Goal: Browse casually: Explore the website without a specific task or goal

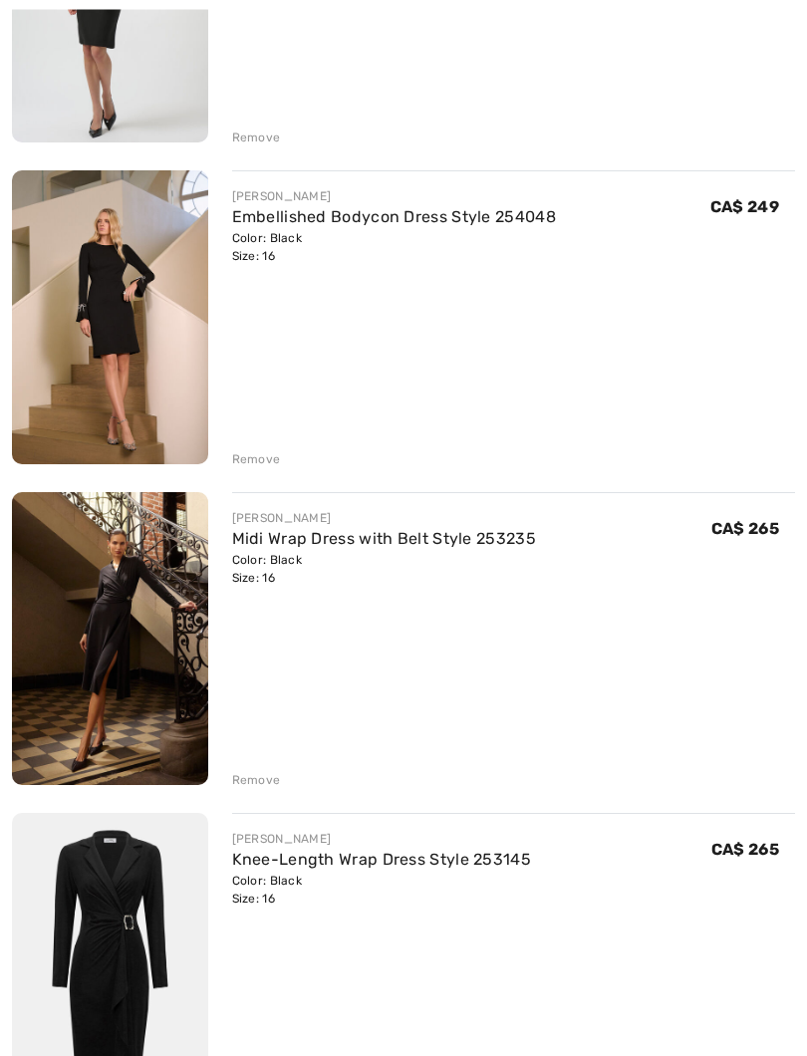
scroll to position [767, 0]
click at [103, 675] on img at bounding box center [110, 638] width 196 height 293
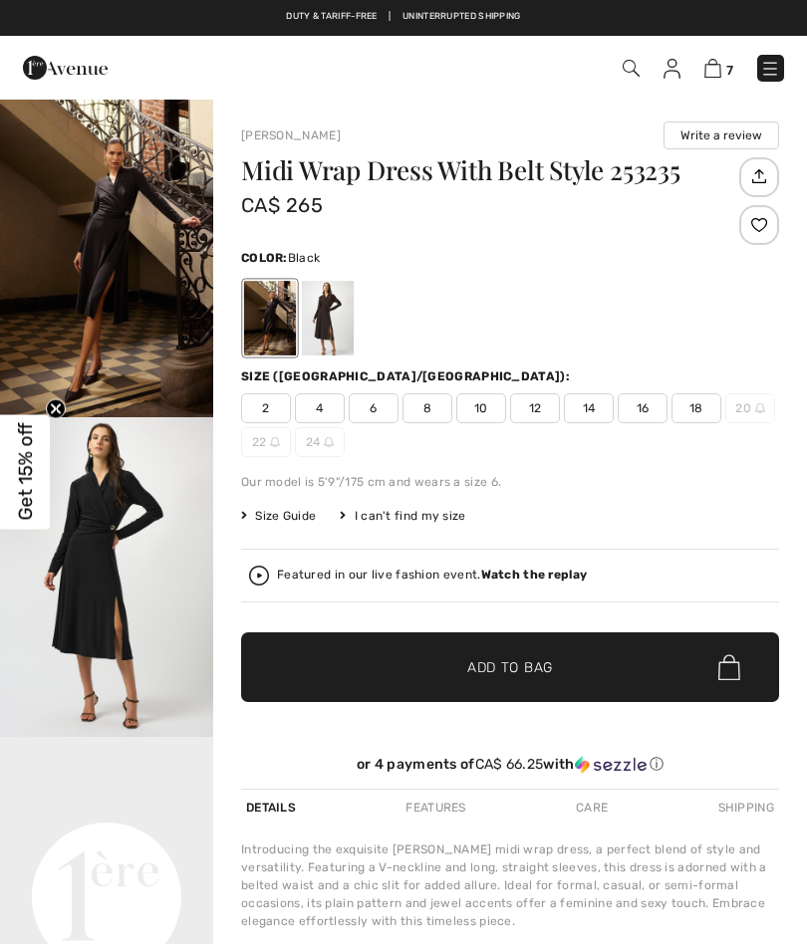
checkbox input "true"
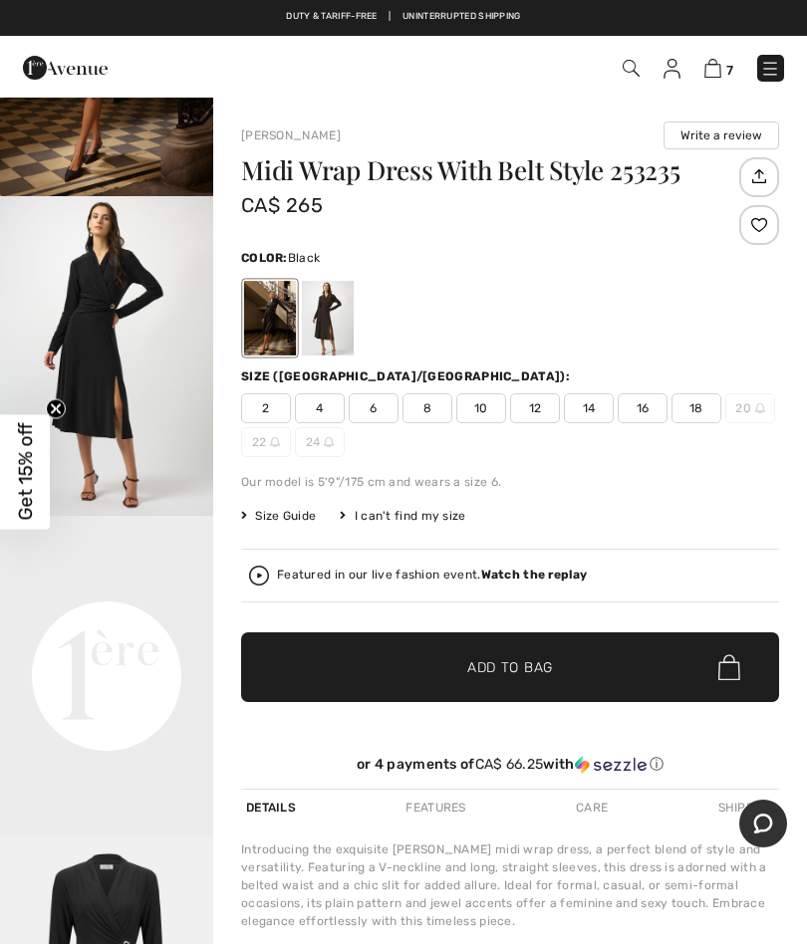
scroll to position [287, 0]
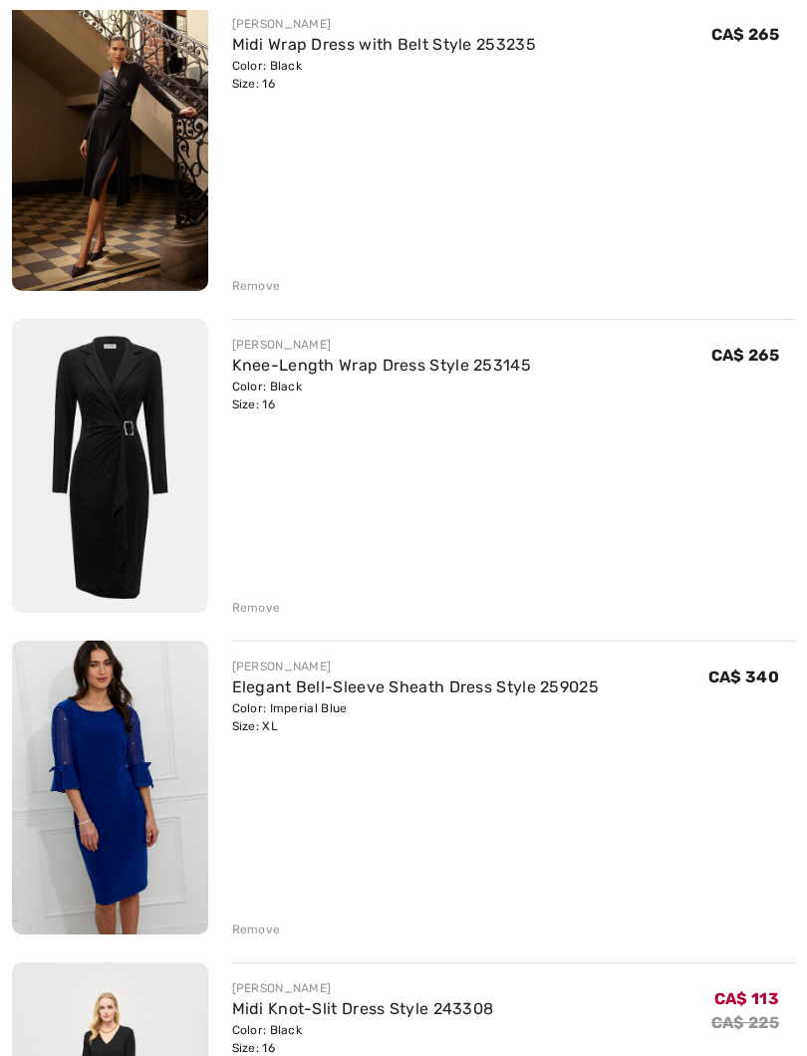
scroll to position [1278, 0]
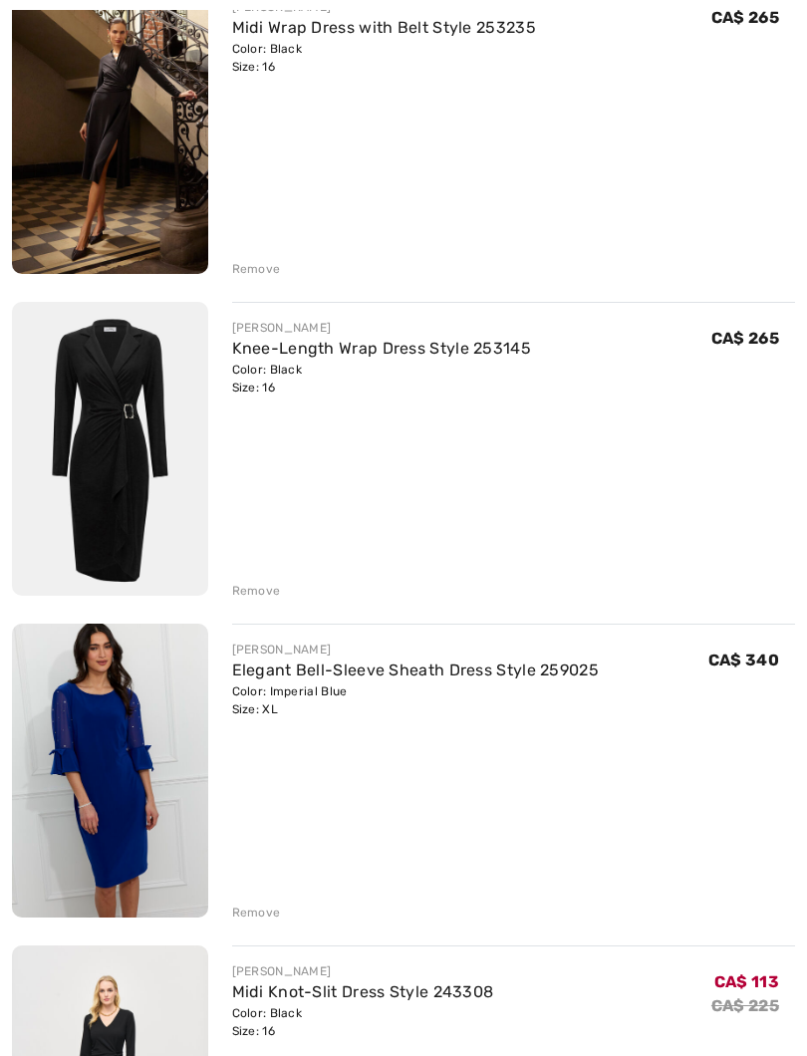
click at [275, 340] on link "Knee-Length Wrap Dress Style 253145" at bounding box center [382, 348] width 300 height 19
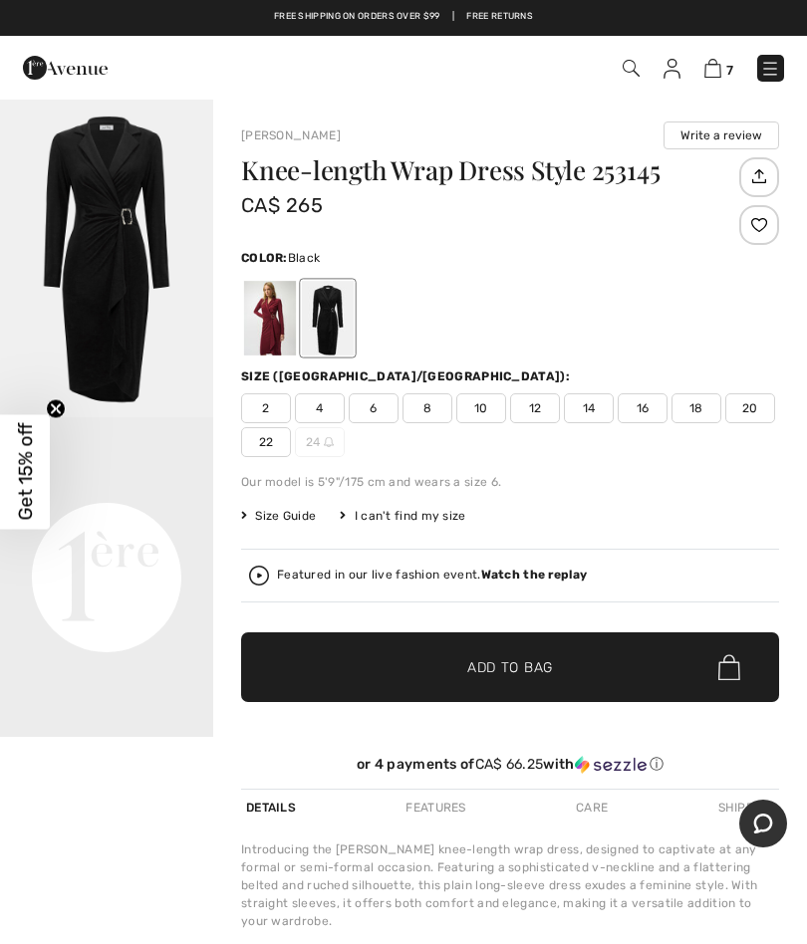
click at [36, 943] on div "Your browser does not support the video tag." at bounding box center [106, 644] width 213 height 1093
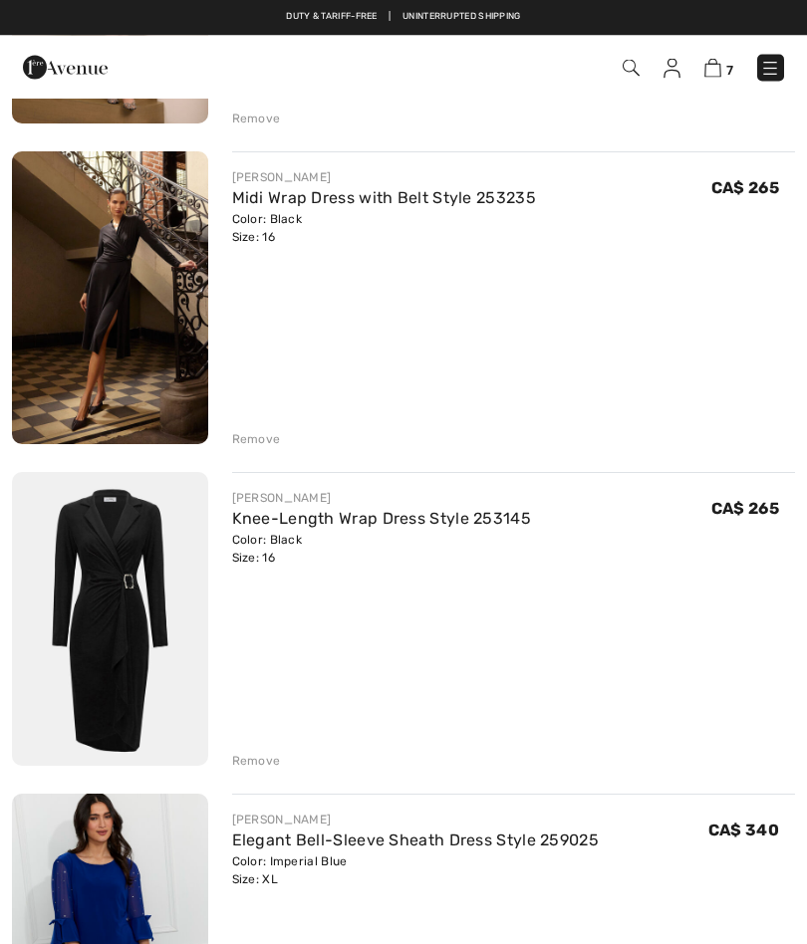
scroll to position [1052, 0]
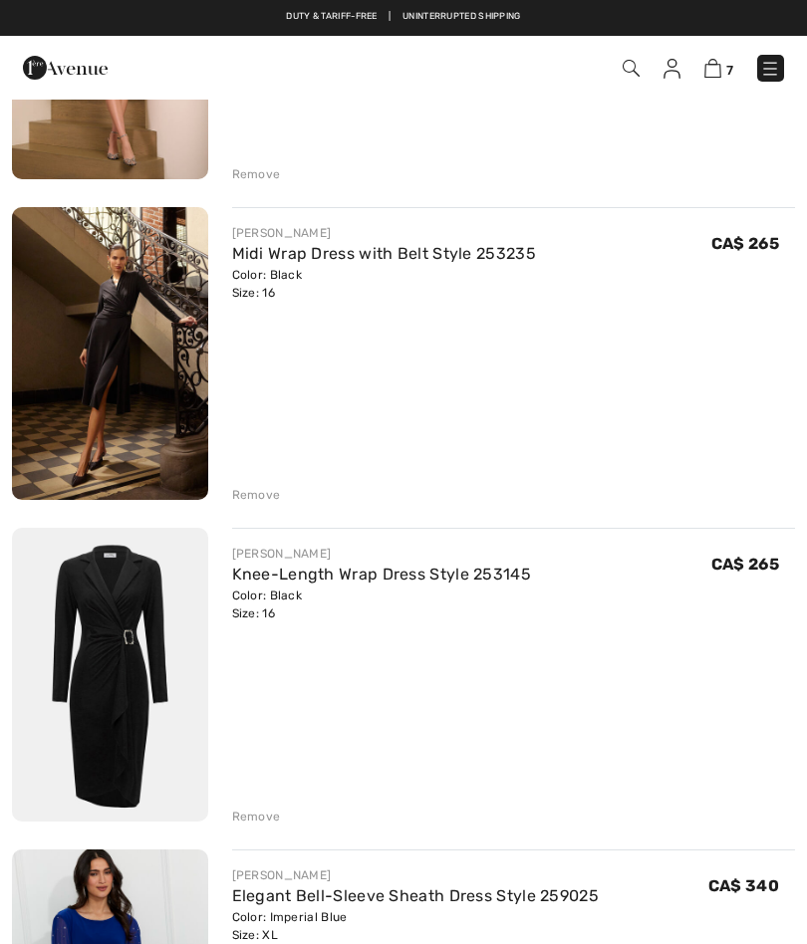
click at [251, 492] on div "Remove" at bounding box center [256, 495] width 49 height 18
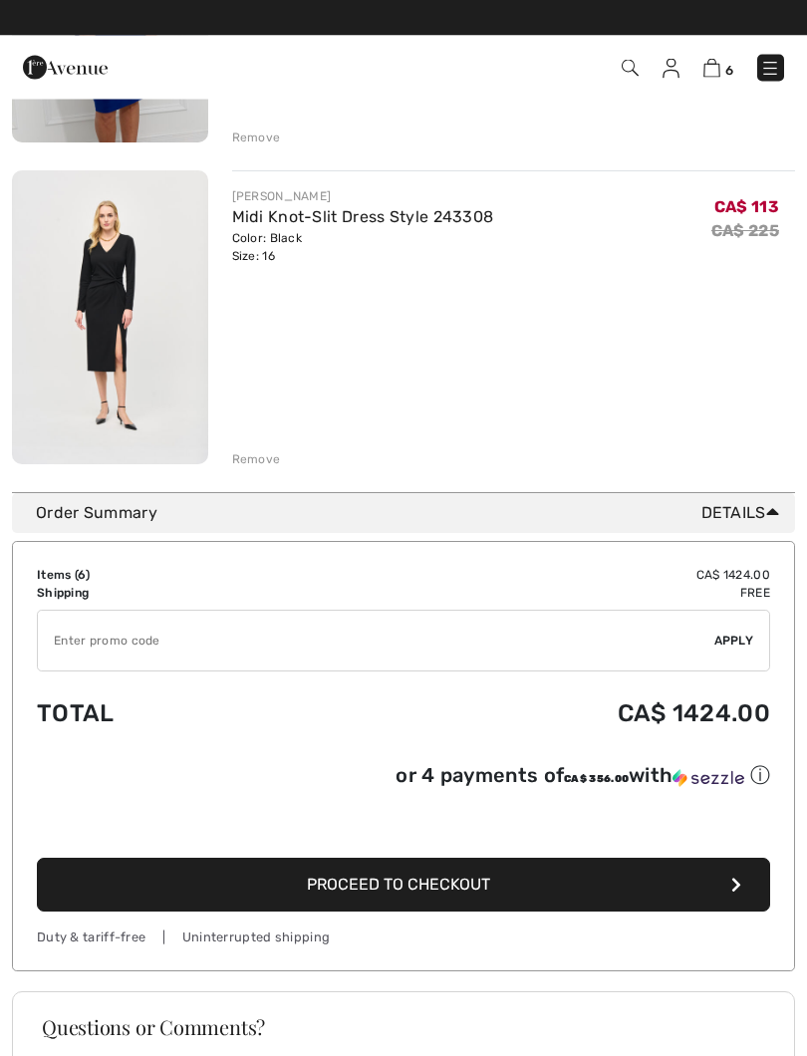
scroll to position [1731, 0]
click at [87, 275] on img at bounding box center [110, 316] width 196 height 293
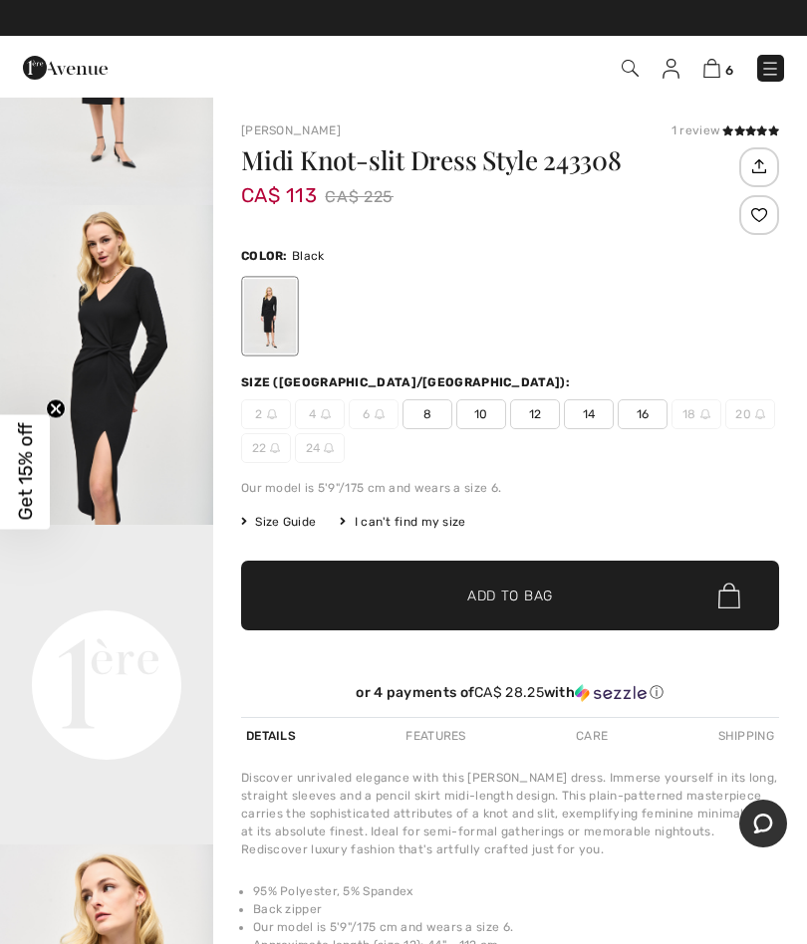
scroll to position [160, 0]
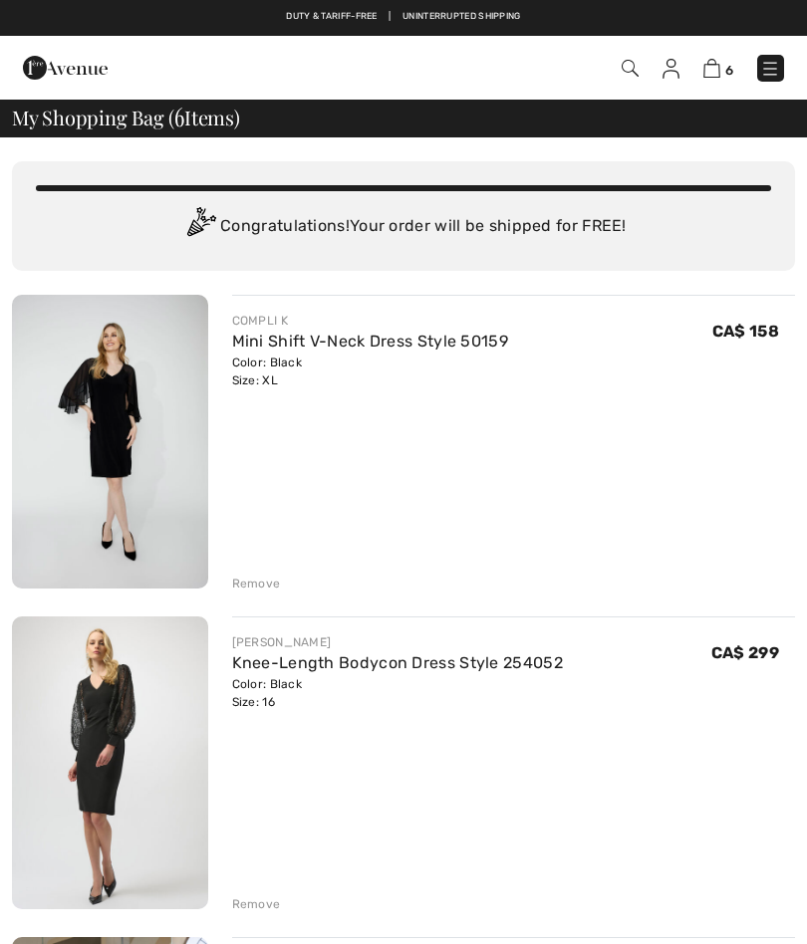
scroll to position [1786, 0]
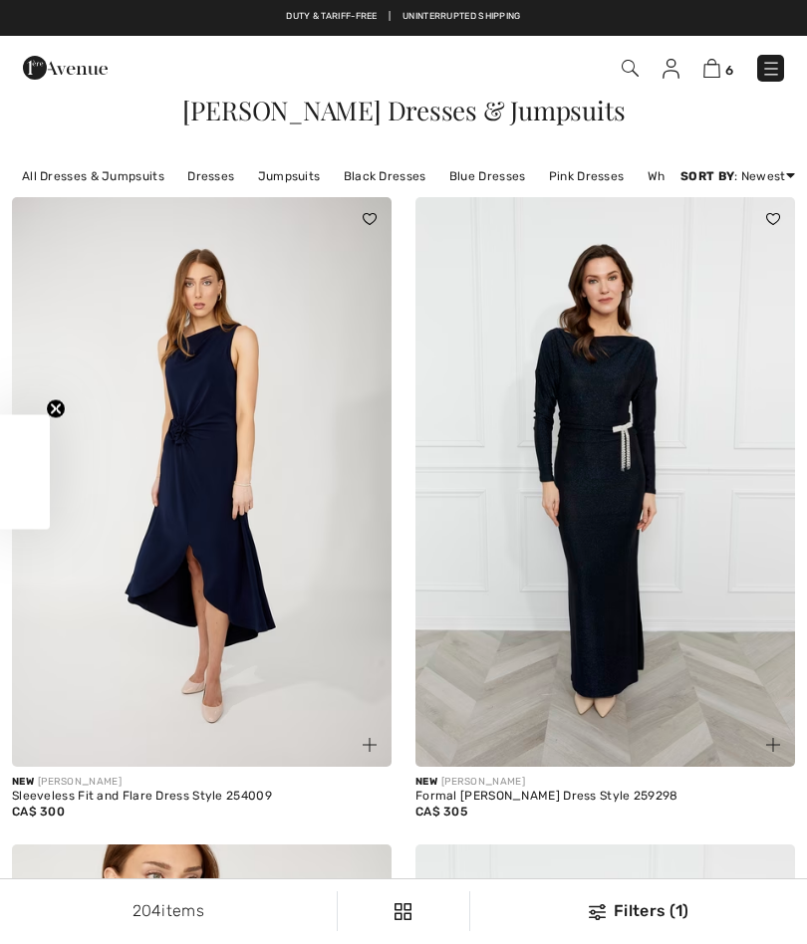
checkbox input "true"
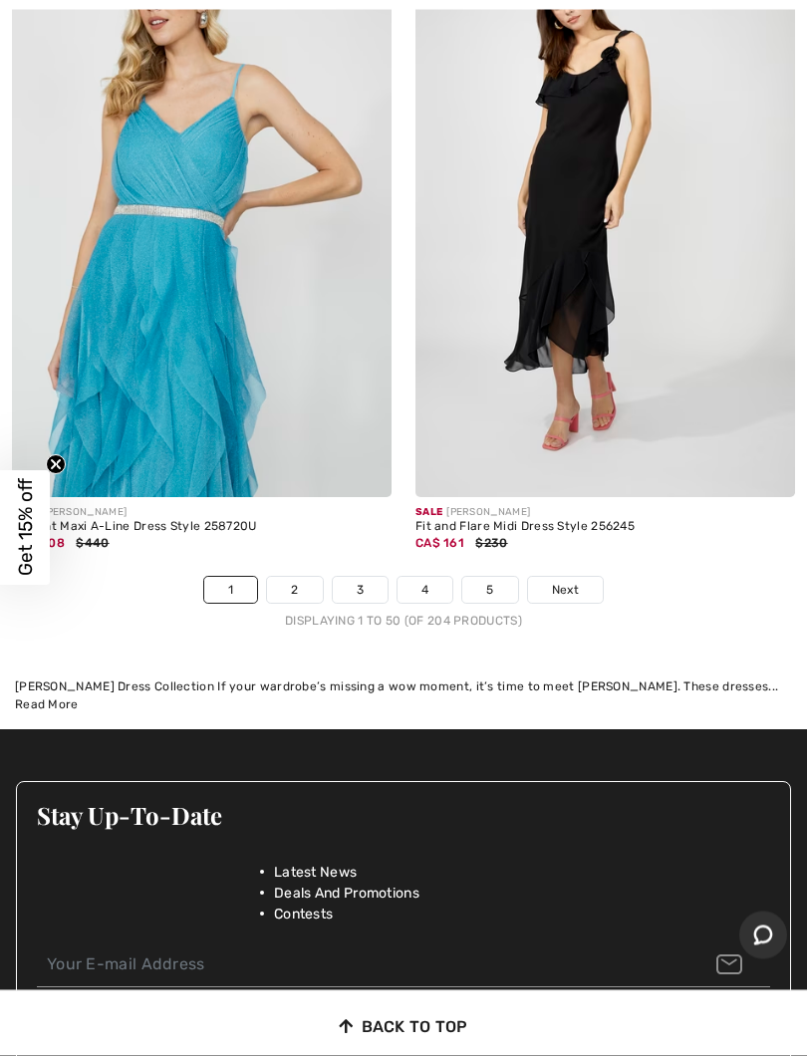
scroll to position [16941, 0]
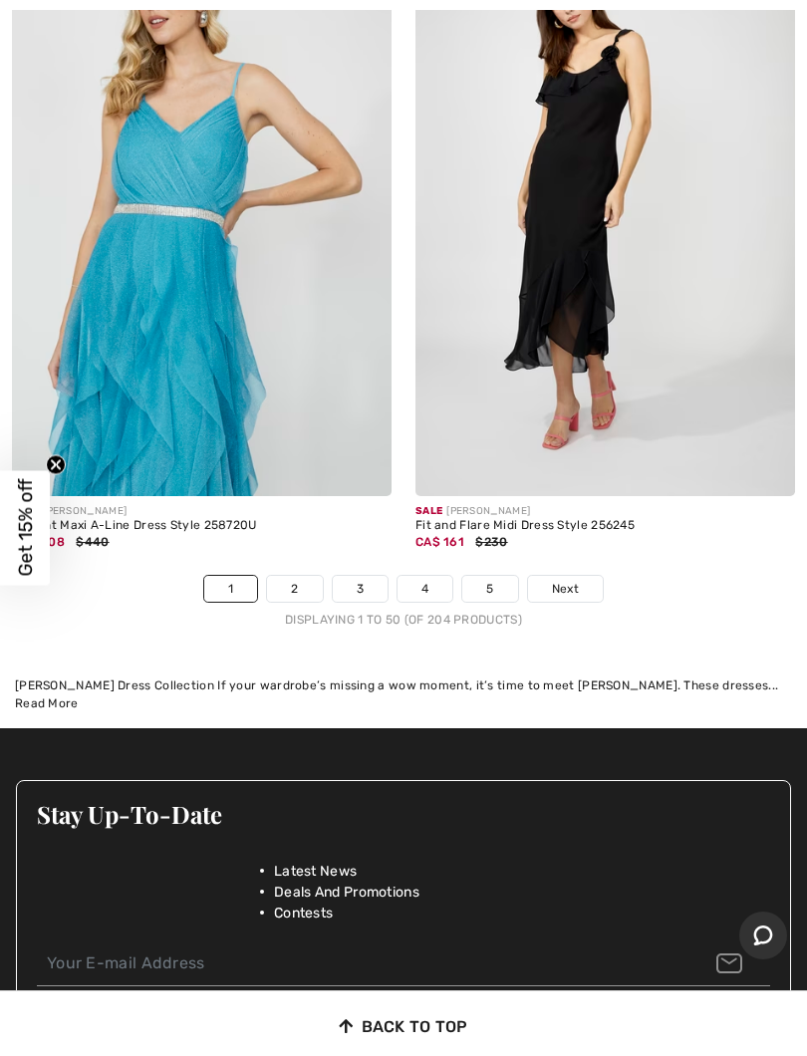
click at [300, 576] on link "2" at bounding box center [294, 589] width 55 height 26
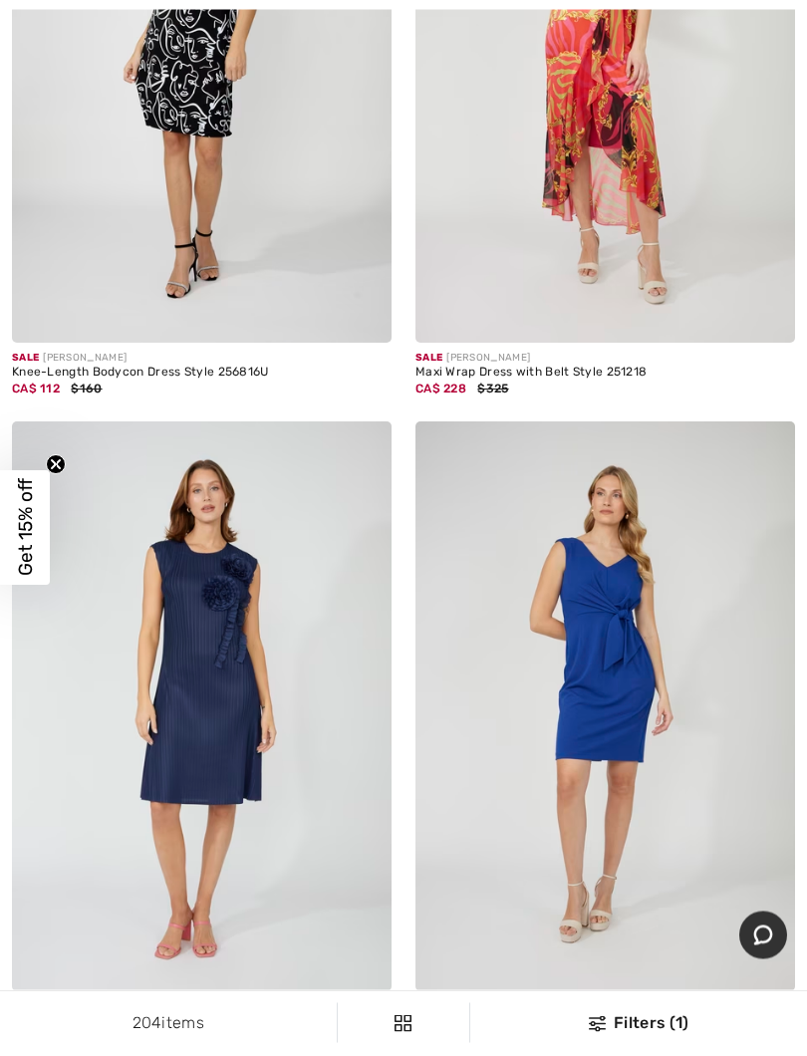
scroll to position [4445, 0]
click at [756, 508] on img at bounding box center [604, 705] width 379 height 570
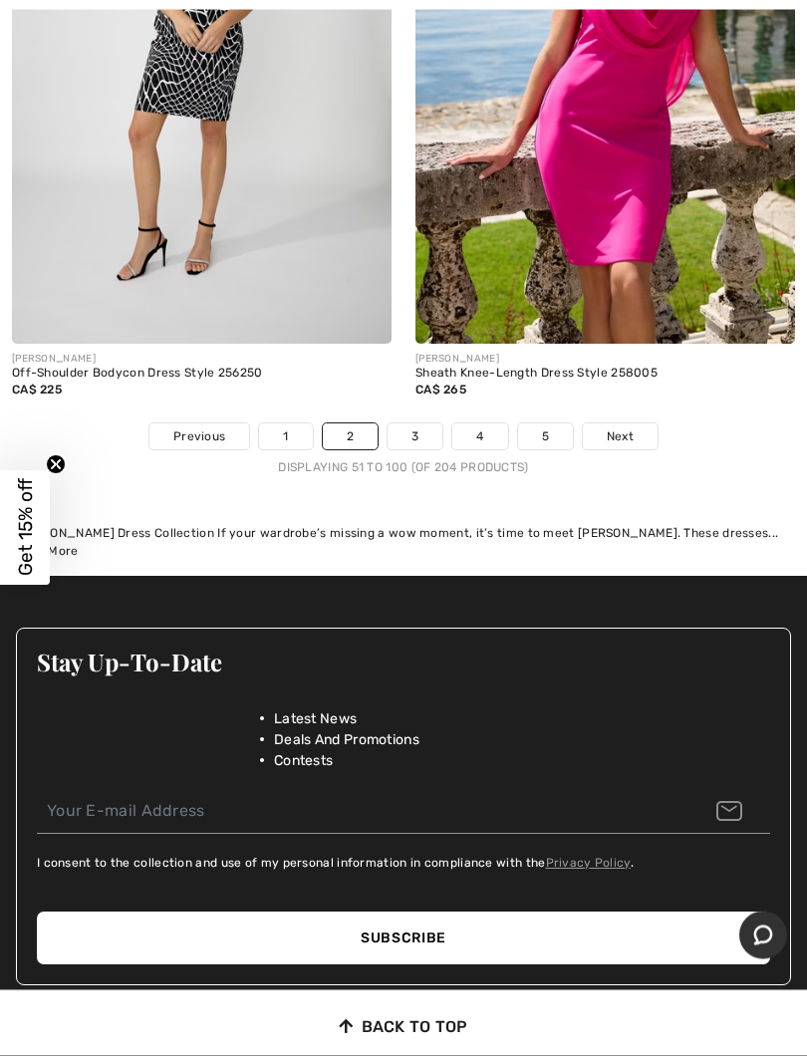
scroll to position [16962, 0]
click at [419, 423] on link "3" at bounding box center [414, 436] width 55 height 26
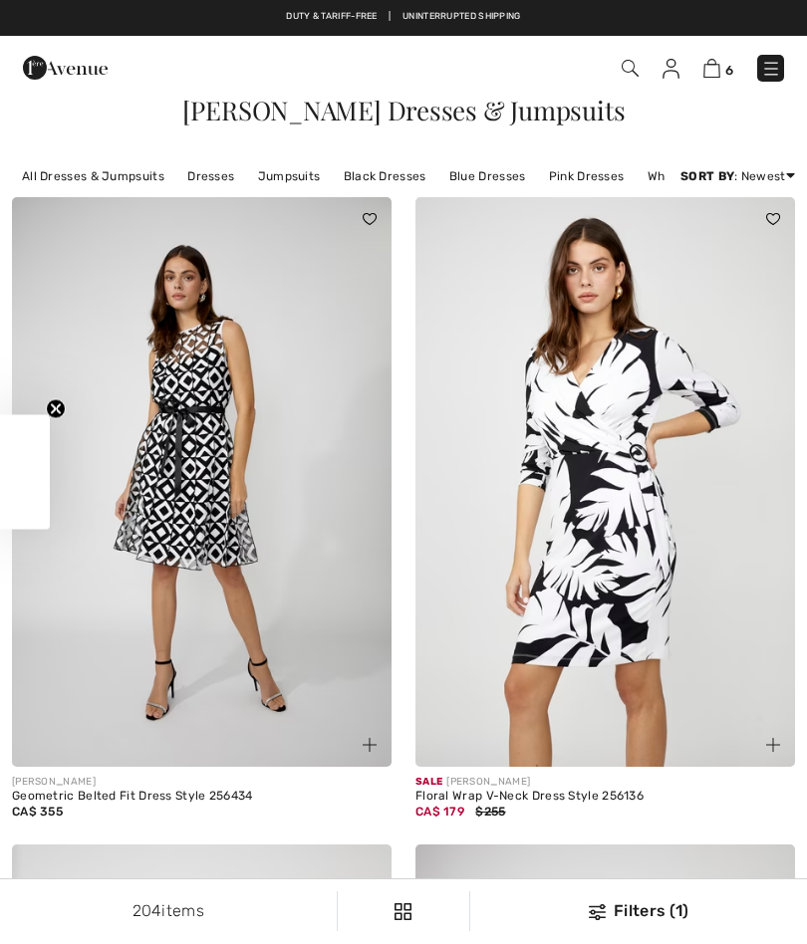
checkbox input "true"
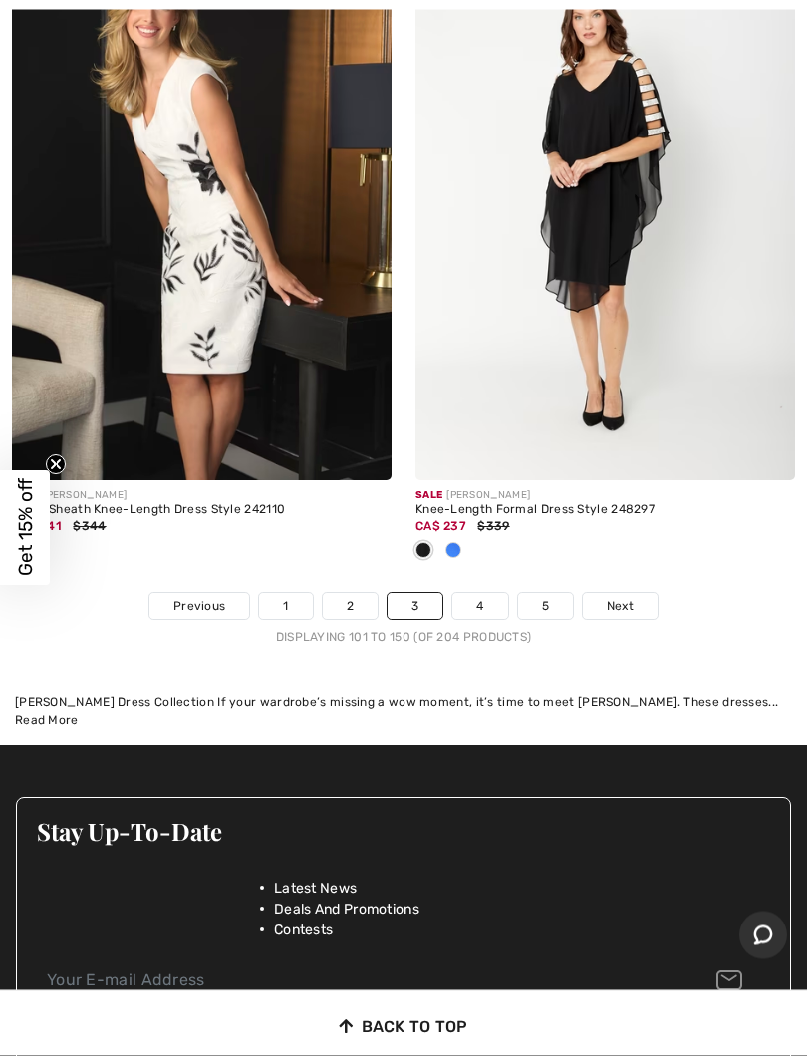
scroll to position [16760, 0]
click at [480, 594] on link "4" at bounding box center [479, 605] width 55 height 26
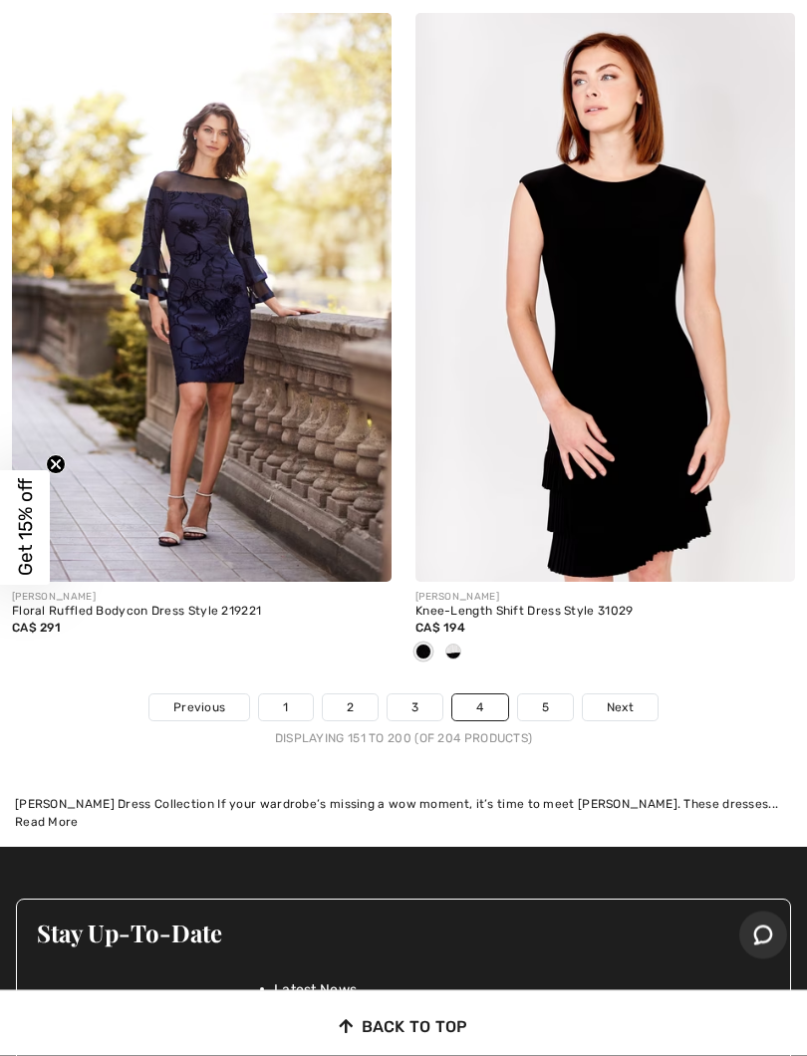
scroll to position [16691, 0]
click at [550, 694] on link "5" at bounding box center [545, 707] width 55 height 26
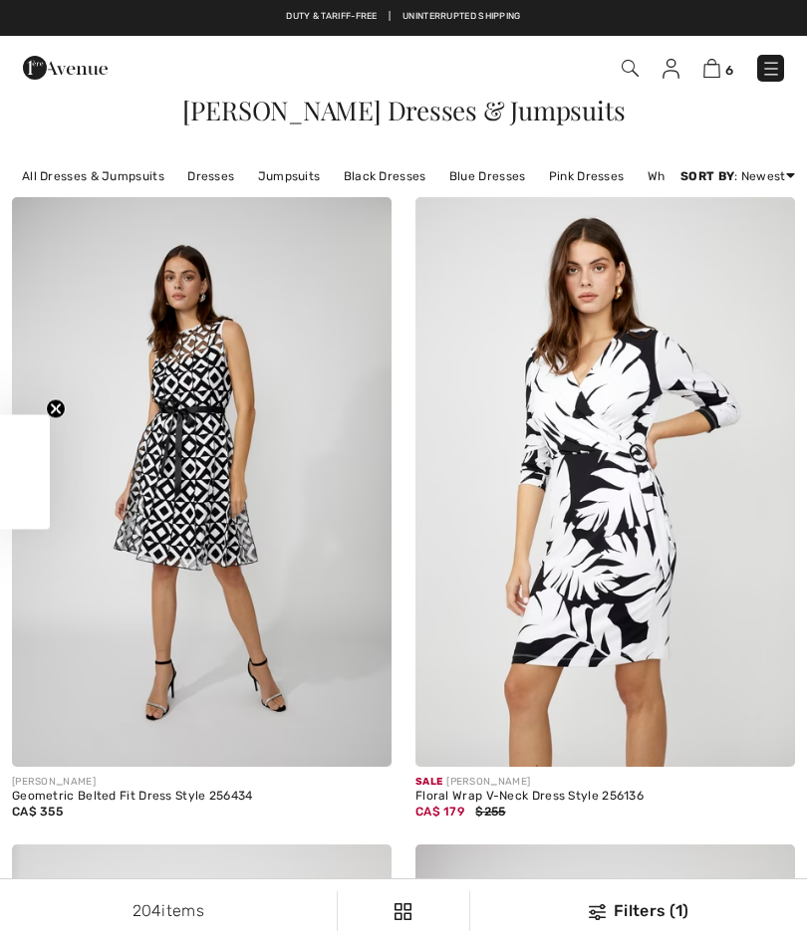
checkbox input "true"
